Goal: Find specific page/section: Find specific page/section

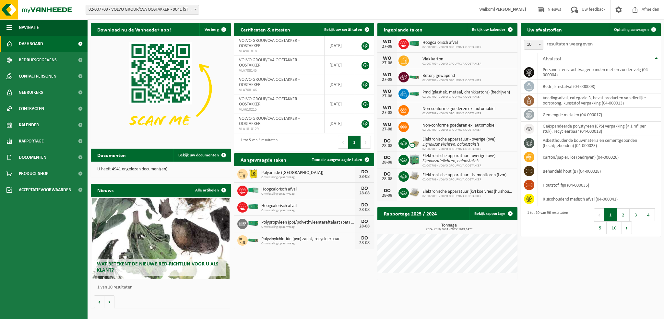
click at [615, 227] on button "10" at bounding box center [614, 227] width 15 height 13
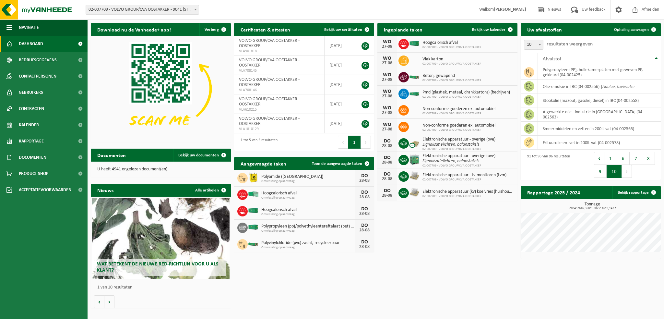
click at [543, 30] on h2 "Uw afvalstoffen" at bounding box center [545, 29] width 48 height 13
click at [539, 44] on b at bounding box center [540, 45] width 3 height 2
select select "100"
